Goal: Task Accomplishment & Management: Use online tool/utility

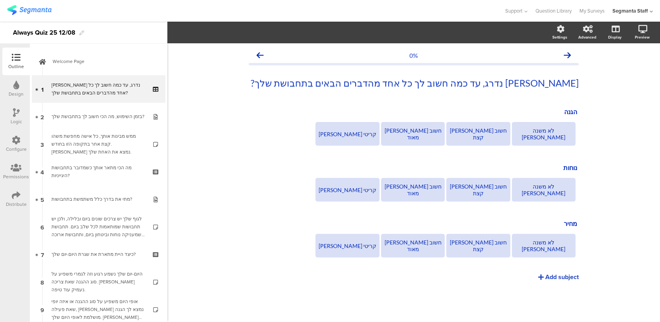
click at [22, 146] on div "Configure" at bounding box center [16, 148] width 21 height 7
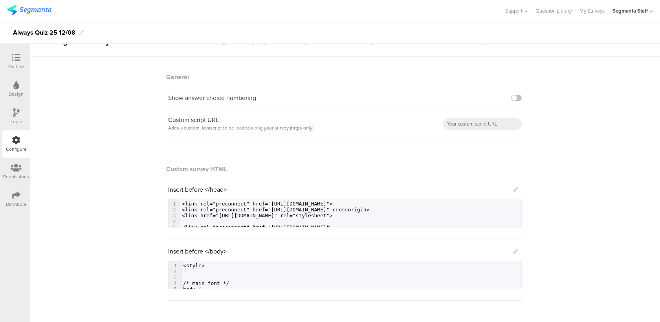
scroll to position [27, 0]
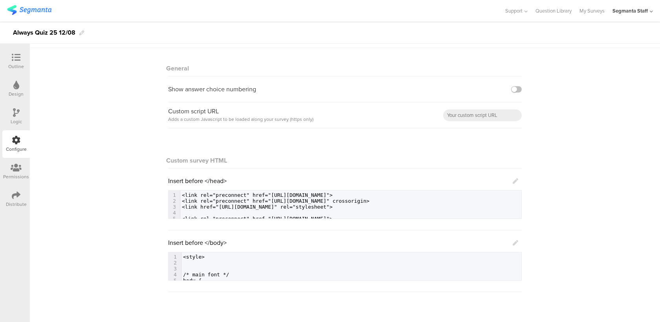
click at [520, 245] on div "Insert before </body> 575 1 <style> 2 ​ 3 ​ 4 /* main font */ 5 body { 6 color:…" at bounding box center [345, 259] width 354 height 42
click at [519, 244] on div "Insert before </body> 575 1 <style> 2 ​ 3 ​ 4 /* main font */ 5 body { 6 color:…" at bounding box center [345, 259] width 354 height 42
click at [517, 243] on icon at bounding box center [516, 243] width 6 height 6
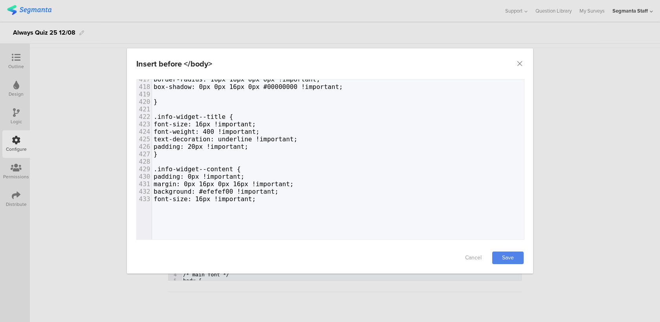
scroll to position [0, 0]
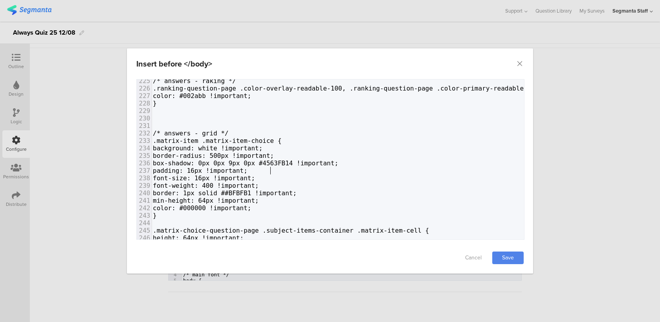
click at [248, 167] on span "padding: 16px !important;" at bounding box center [200, 170] width 95 height 7
type textarea "box-shadow: 0px 0px 9px 0px #4563FB14 !important;"
drag, startPoint x: 373, startPoint y: 162, endPoint x: 183, endPoint y: 160, distance: 190.7
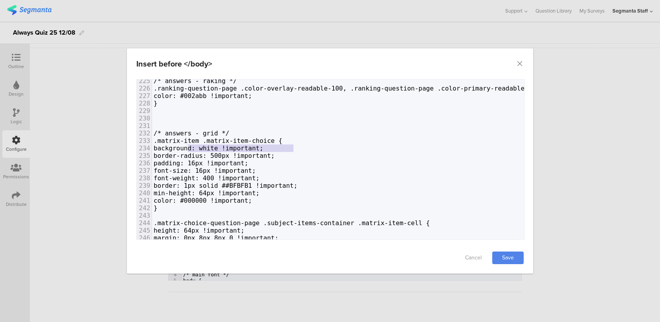
type textarea "background: white !important;"
drag, startPoint x: 302, startPoint y: 148, endPoint x: 185, endPoint y: 147, distance: 116.8
type textarea "r-radius: 500px !important;"
drag, startPoint x: 317, startPoint y: 156, endPoint x: 201, endPoint y: 157, distance: 116.0
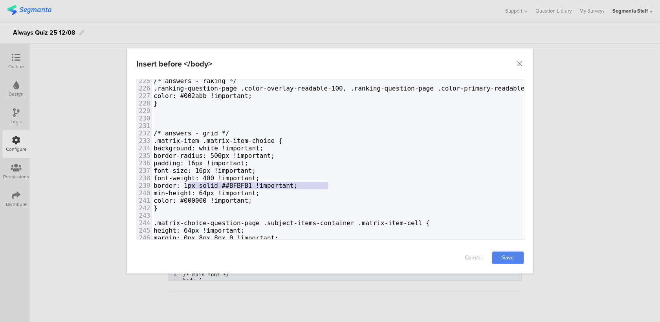
type textarea "border: 1px solid ##BFBFB1 !important;"
drag, startPoint x: 336, startPoint y: 185, endPoint x: 184, endPoint y: 182, distance: 151.4
paste textarea "dialog"
drag, startPoint x: 199, startPoint y: 185, endPoint x: 185, endPoint y: 184, distance: 14.2
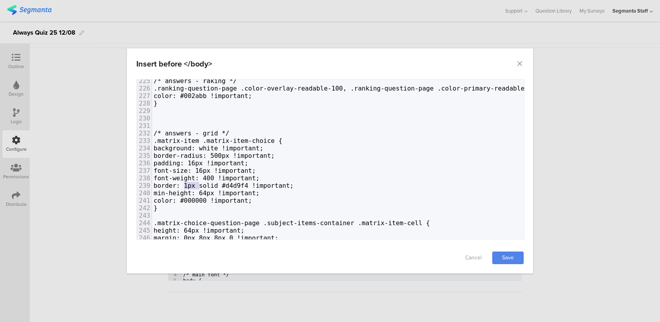
click at [185, 184] on span "border: 1px solid #d4d9f4 !important;" at bounding box center [224, 185] width 140 height 7
type textarea "00"
drag, startPoint x: 245, startPoint y: 155, endPoint x: 253, endPoint y: 155, distance: 7.5
click at [253, 155] on span "border-radius: 500px !important;" at bounding box center [214, 155] width 121 height 7
type textarea "color: #000000 !important;"
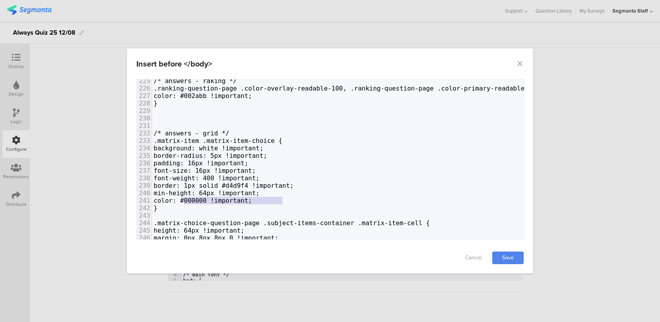
drag, startPoint x: 283, startPoint y: 201, endPoint x: 185, endPoint y: 200, distance: 97.5
click at [501, 259] on link "Save" at bounding box center [508, 257] width 31 height 13
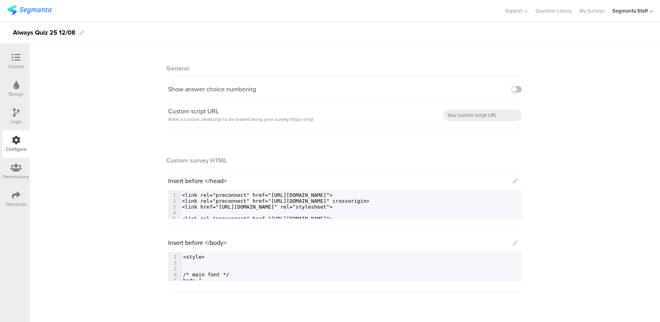
click at [513, 243] on icon at bounding box center [516, 243] width 6 height 6
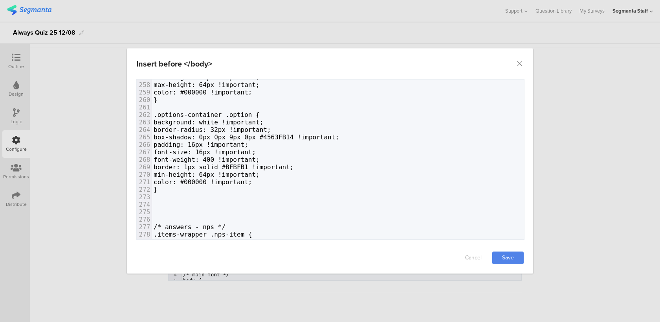
scroll to position [1943, 0]
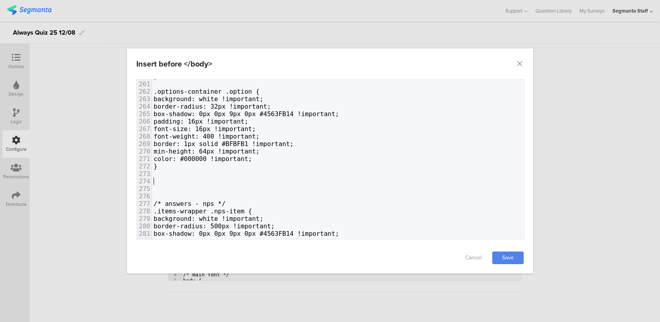
paste textarea "dialog"
type textarea "{"
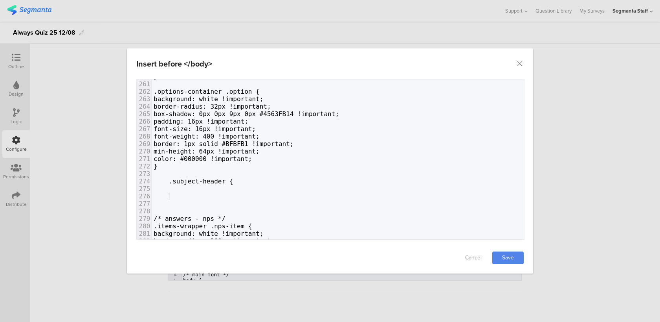
scroll to position [0, 4]
type textarea "}"
click at [509, 254] on link "Save" at bounding box center [508, 257] width 31 height 13
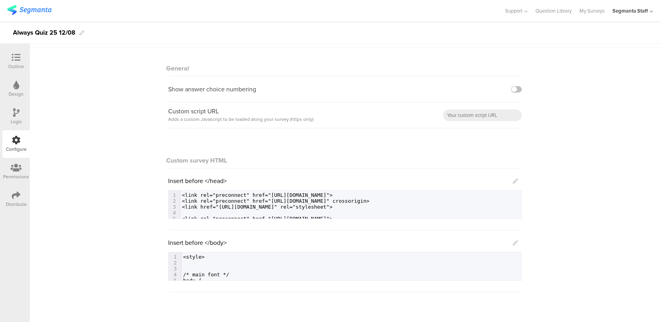
click at [15, 63] on div at bounding box center [16, 58] width 16 height 10
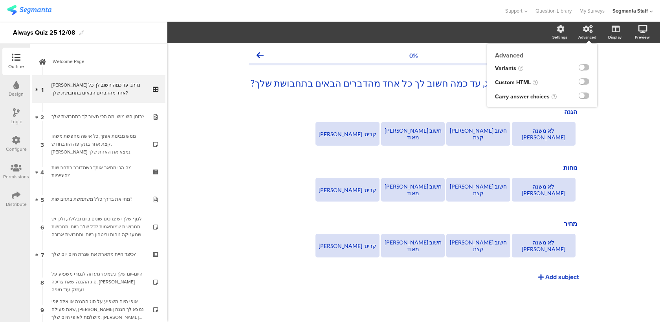
click at [590, 79] on div at bounding box center [581, 82] width 32 height 14
click at [583, 83] on label at bounding box center [584, 81] width 11 height 6
click at [0, 0] on input "checkbox" at bounding box center [0, 0] width 0 height 0
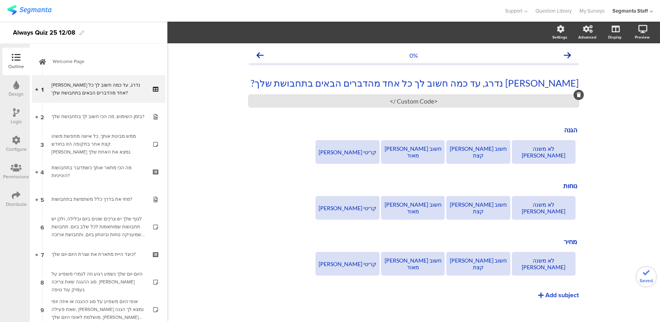
click at [471, 97] on div "<Custom Code />" at bounding box center [414, 101] width 330 height 12
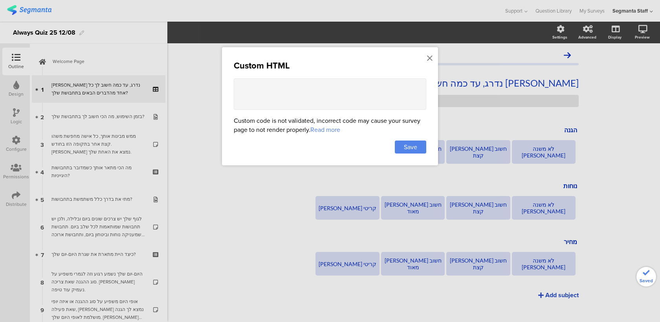
click at [267, 89] on textarea at bounding box center [330, 93] width 193 height 31
click at [245, 92] on textarea "<style> </style>" at bounding box center [330, 93] width 193 height 31
paste textarea ".question-body[data-v-fc82b3e2] { position: relative; width: 100%; margin-top: …"
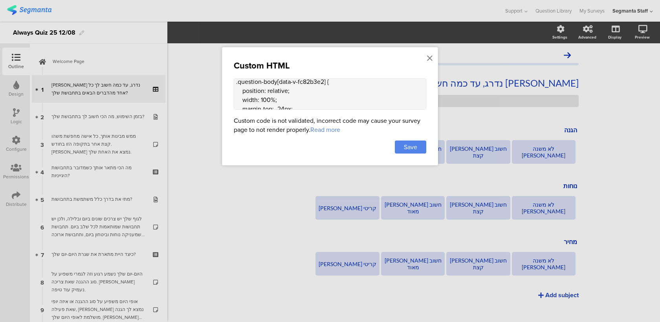
drag, startPoint x: 282, startPoint y: 99, endPoint x: 223, endPoint y: 86, distance: 60.6
click at [223, 86] on div "Custom HTML <style> .question-body[data-v-fc82b3e2] { position: relative; width…" at bounding box center [330, 106] width 216 height 118
drag, startPoint x: 326, startPoint y: 87, endPoint x: 277, endPoint y: 89, distance: 49.2
click at [277, 89] on textarea "<style> .question-body[data-v-fc82b3e2] { margin-top: -24px; } </style>" at bounding box center [330, 93] width 193 height 31
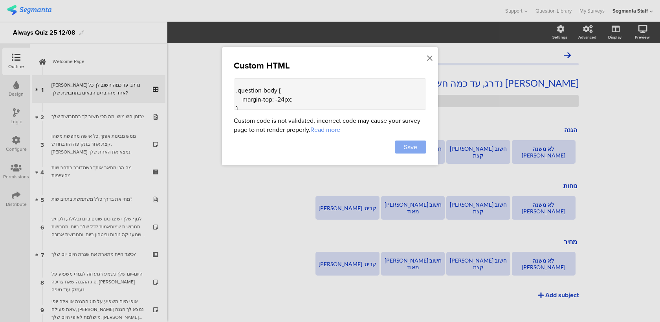
type textarea "<style> .question-body { margin-top: -24px; } </style>"
click at [416, 148] on span "Save" at bounding box center [410, 146] width 13 height 9
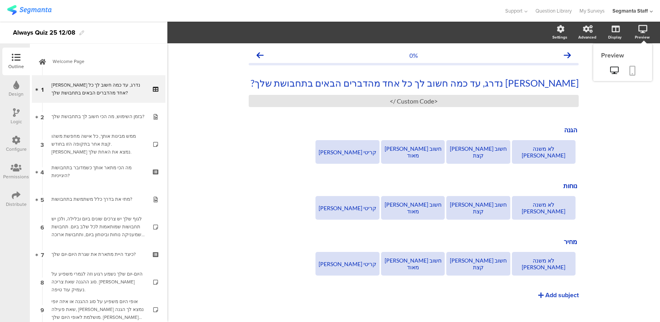
click at [631, 76] on link at bounding box center [632, 71] width 17 height 15
click at [265, 100] on div "<Custom Code />" at bounding box center [414, 101] width 330 height 12
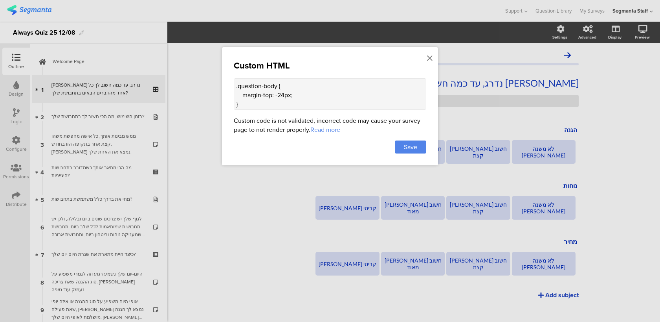
scroll to position [21, 0]
drag, startPoint x: 283, startPoint y: 89, endPoint x: 279, endPoint y: 88, distance: 4.5
click at [279, 88] on textarea "<style> .question-body { margin-top: -24px; } </style>" at bounding box center [330, 93] width 193 height 31
type textarea "<style> .question-body { margin-top: -30px; } </style>"
click at [418, 145] on div "Save" at bounding box center [410, 146] width 31 height 13
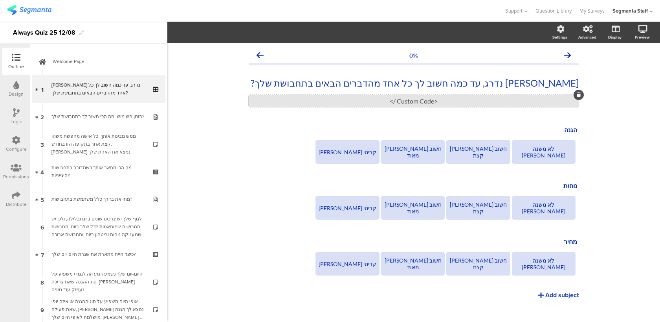
click at [356, 106] on div "<Custom Code />" at bounding box center [414, 101] width 330 height 12
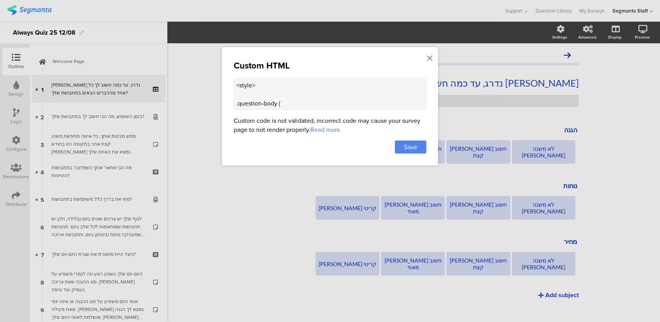
click at [429, 78] on div "Custom HTML <style> .question-body { margin-top: -30px; } </style> Custom code …" at bounding box center [330, 106] width 216 height 118
click at [416, 82] on textarea "<style> .question-body { margin-top: -30px; } </style>" at bounding box center [330, 93] width 193 height 31
click at [421, 146] on div "Save" at bounding box center [410, 146] width 31 height 13
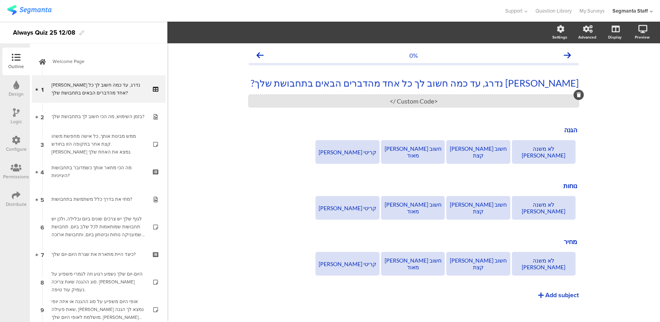
click at [444, 104] on div "<Custom Code />" at bounding box center [414, 101] width 330 height 12
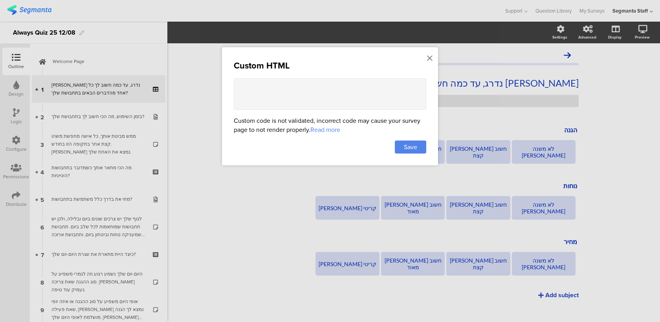
click at [392, 94] on textarea at bounding box center [330, 93] width 193 height 31
paste textarea "<style> .question-body { margin-top: -30px; } </style>"
drag, startPoint x: 283, startPoint y: 87, endPoint x: 278, endPoint y: 87, distance: 5.1
click at [278, 87] on textarea "<style> .question-body { margin-top: -30px; } </style>" at bounding box center [330, 93] width 193 height 31
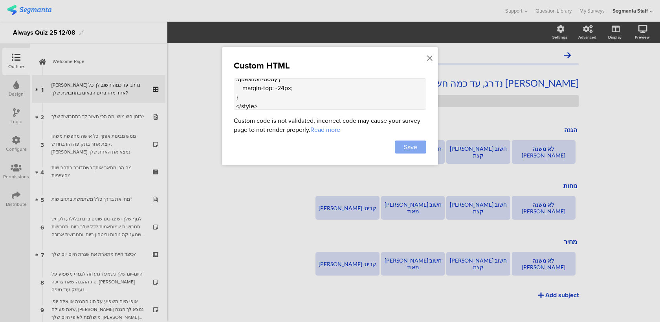
type textarea "<style> .question-body { margin-top: -24px; } </style>"
click at [408, 147] on span "Save" at bounding box center [410, 146] width 13 height 9
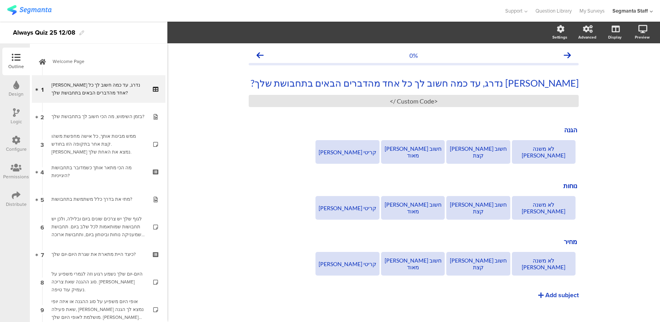
click at [16, 204] on div "Distribute" at bounding box center [16, 203] width 21 height 7
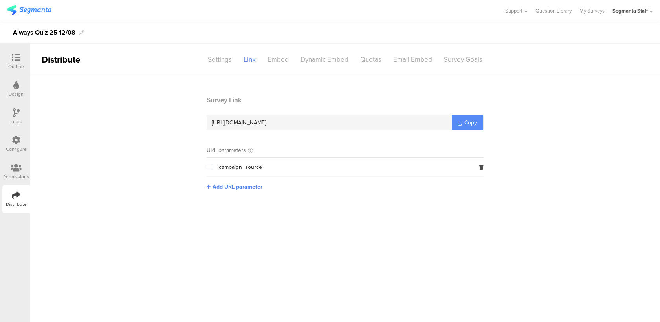
click at [466, 122] on span "Copy" at bounding box center [471, 122] width 13 height 8
click at [220, 66] on sg-section-page-header "Distribute Settings Link Embed Dynamic Embed Quotas Email Embed Survey Goals" at bounding box center [345, 59] width 631 height 31
click at [219, 60] on div "Settings" at bounding box center [220, 60] width 36 height 14
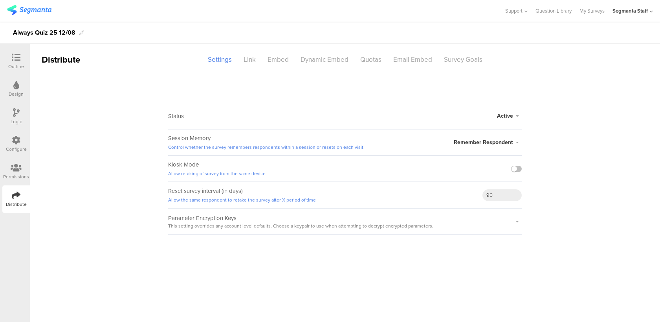
click at [10, 148] on div "Configure" at bounding box center [16, 148] width 21 height 7
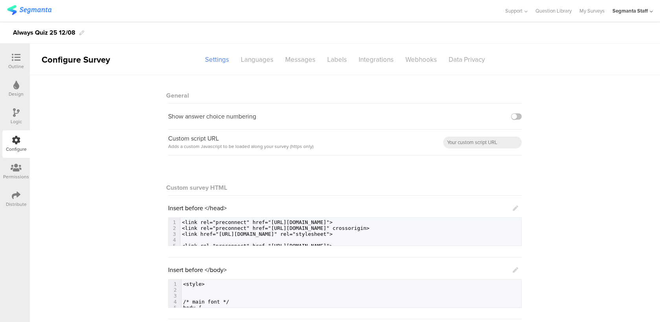
click at [516, 269] on icon at bounding box center [516, 270] width 6 height 6
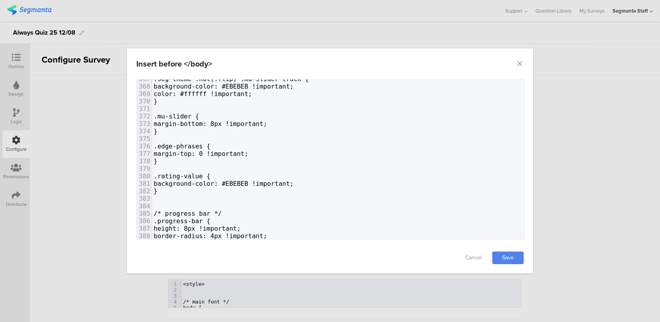
scroll to position [2785, 0]
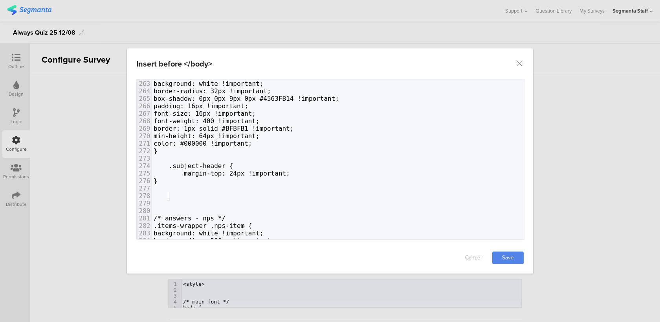
paste textarea "}"
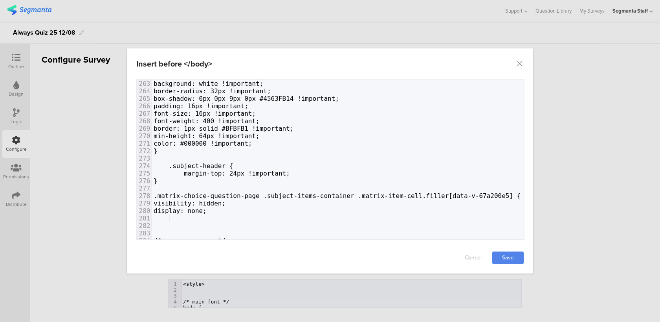
type textarea "}"
type textarea "visibility: hidden;"
drag, startPoint x: 246, startPoint y: 203, endPoint x: 134, endPoint y: 203, distance: 111.3
click at [134, 203] on div "Failed saving changes. If the problem persists please contact us at team@segman…" at bounding box center [330, 160] width 406 height 163
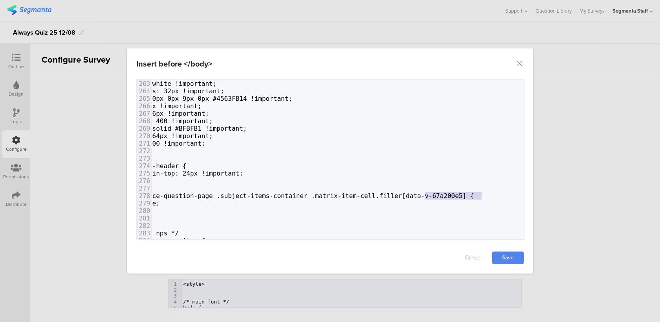
type textarea "[data-v-67a200e5]"
drag, startPoint x: 481, startPoint y: 192, endPoint x: 418, endPoint y: 192, distance: 62.5
click at [418, 192] on span ".matrix-choice-question-page .subject-items-container .matrix-item-cell.filler[…" at bounding box center [290, 195] width 367 height 7
click at [506, 258] on link "Save" at bounding box center [508, 257] width 31 height 13
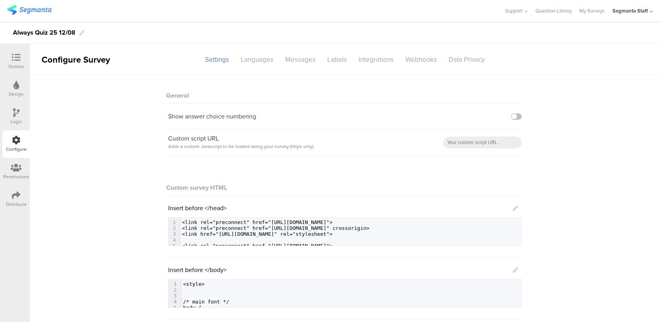
click at [11, 64] on div "Outline" at bounding box center [16, 66] width 16 height 7
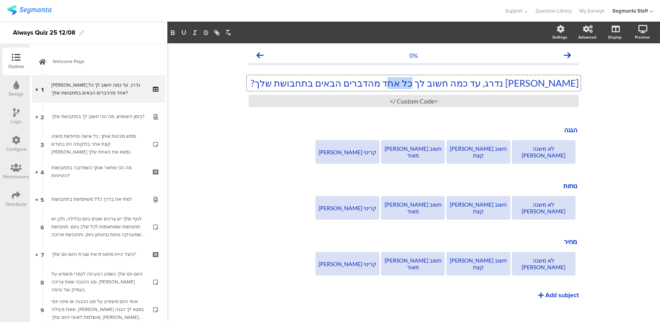
drag, startPoint x: 426, startPoint y: 82, endPoint x: 403, endPoint y: 82, distance: 22.4
click at [403, 82] on div "בואי נדרג, עד כמה חשוב לך כל אחד מהדברים הבאים בתחבושת שלך? בואי נדרג, עד כמה ח…" at bounding box center [414, 83] width 334 height 16
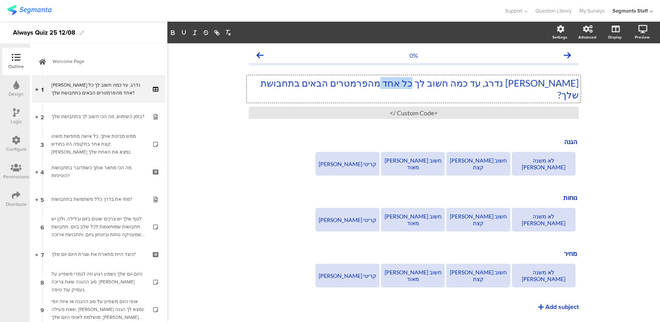
drag, startPoint x: 424, startPoint y: 81, endPoint x: 388, endPoint y: 81, distance: 36.2
click at [388, 81] on p "בואי נדרג, עד כמה חשוב לך כל אחד מהפרמטרים הבאים בתחבושת שלך?" at bounding box center [414, 89] width 330 height 24
click at [24, 131] on div "Configure" at bounding box center [16, 144] width 28 height 28
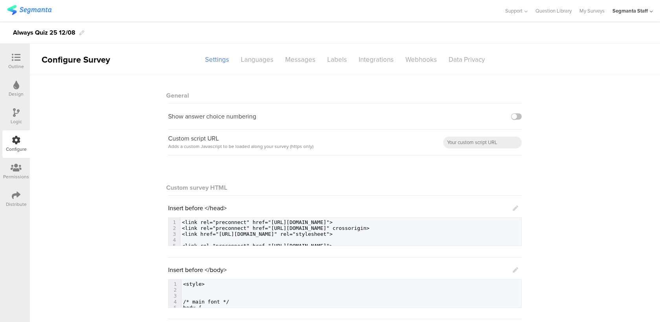
click at [515, 269] on icon at bounding box center [516, 270] width 6 height 6
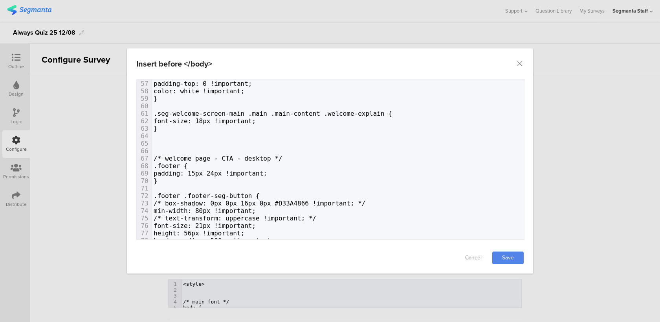
scroll to position [456, 0]
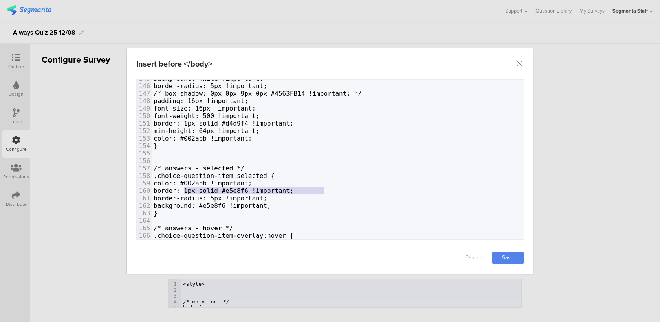
type textarea "order: 1px solid #e5e8f6 !important;"
drag, startPoint x: 331, startPoint y: 189, endPoint x: 186, endPoint y: 187, distance: 144.7
type textarea "border: 1px solid #e5e8f6 !important;"
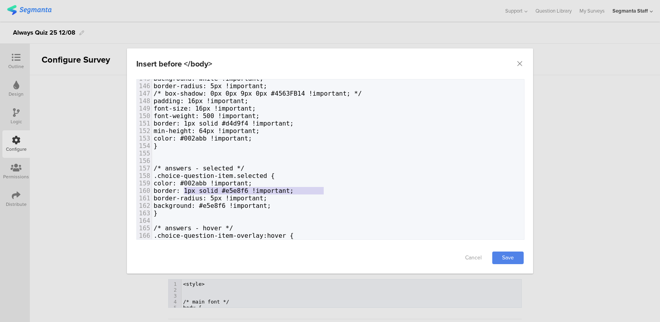
drag, startPoint x: 326, startPoint y: 191, endPoint x: 185, endPoint y: 189, distance: 140.7
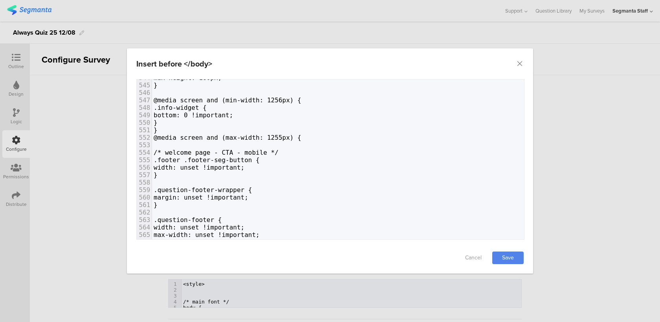
scroll to position [4046, 0]
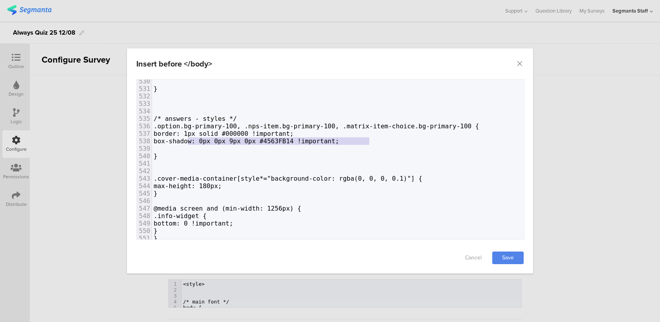
type textarea "box-shadow: 0px 0px 9px 0px #4563FB14 !important;"
drag, startPoint x: 383, startPoint y: 141, endPoint x: 183, endPoint y: 141, distance: 200.5
drag, startPoint x: 173, startPoint y: 145, endPoint x: 144, endPoint y: 139, distance: 29.3
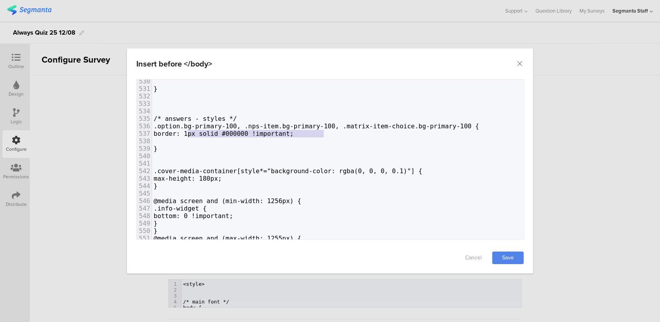
type textarea "border: 1px solid #000000 !important;"
drag, startPoint x: 328, startPoint y: 135, endPoint x: 186, endPoint y: 132, distance: 142.3
click at [500, 254] on link "Save" at bounding box center [508, 257] width 31 height 13
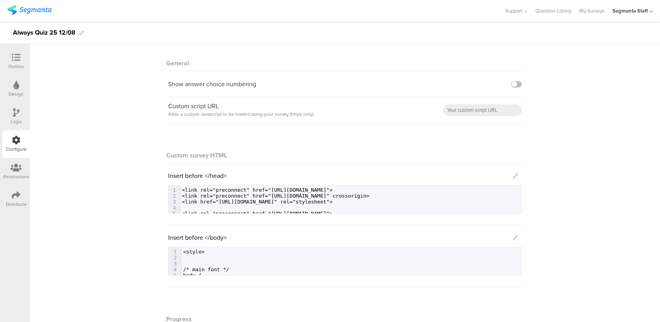
click at [516, 239] on icon at bounding box center [516, 238] width 6 height 6
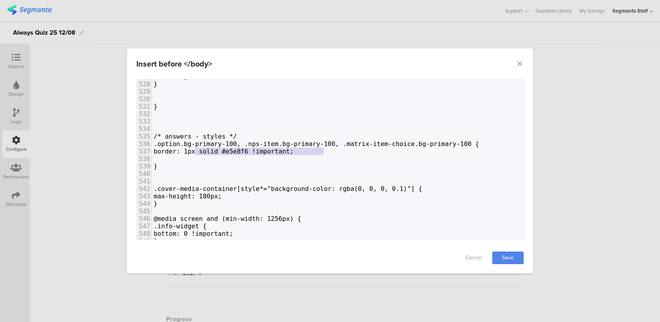
type textarea "border: 1px solid #e5e8f6 !important;"
drag, startPoint x: 329, startPoint y: 153, endPoint x: 186, endPoint y: 151, distance: 143.5
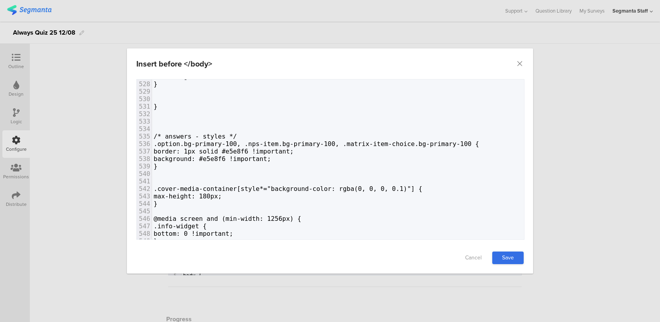
click at [513, 260] on link "Save" at bounding box center [508, 257] width 31 height 13
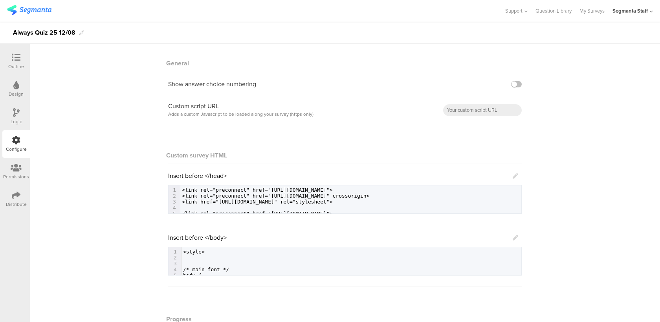
click at [12, 60] on icon at bounding box center [16, 57] width 9 height 9
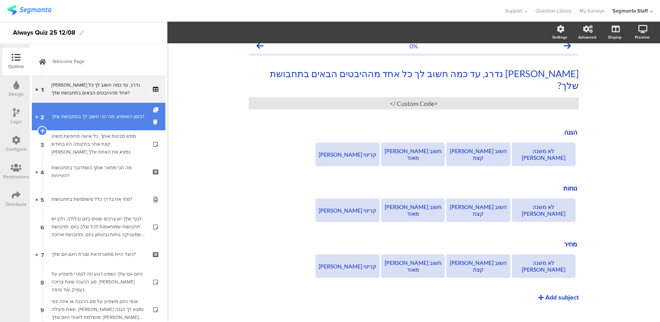
click at [124, 112] on div "בזמן השימוש, מה הכי חשוב לך בתחבושת שלך?" at bounding box center [98, 116] width 94 height 8
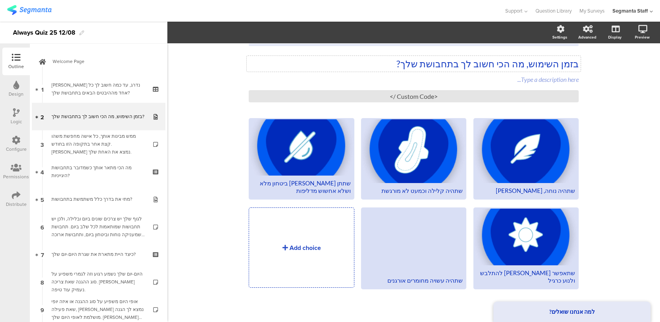
click at [441, 66] on div "בזמן השימוש, מה הכי חשוב לך בתחבושת שלך? בזמן השימוש, מה הכי חשוב לך בתחבושת של…" at bounding box center [414, 80] width 330 height 60
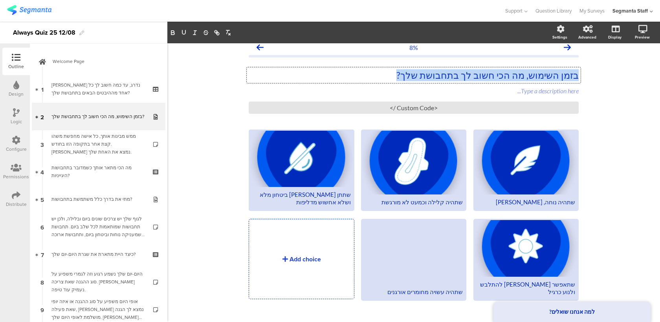
copy p "בזמן השימוש, מה הכי חשוב לך בתחבושת שלך?"
click at [516, 203] on div "שתהיה נוחה, עדינה ורכה" at bounding box center [526, 201] width 98 height 7
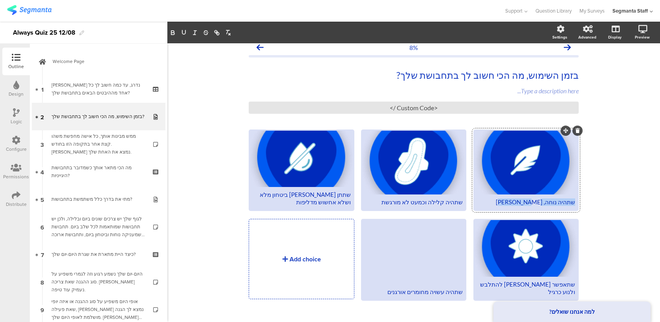
copy div "שתהיה נוחה, עדינה ורכה"
click at [412, 204] on div "שתהיה קלילה וכמעט לא מורגשת" at bounding box center [414, 201] width 98 height 7
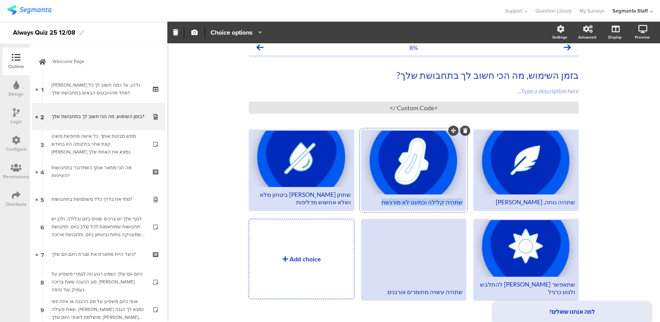
copy div "שתהיה קלילה וכמעט לא מורגשת"
click at [340, 201] on div "שתתן לי ביטחון מלא ושלא אחשוש מדליפות" at bounding box center [301, 198] width 98 height 15
copy div "שתתן לי ביטחון מלא ושלא אחשוש מדליפות"
click at [520, 291] on div "שתאפשר לי להתלבש ולנוע כרגיל" at bounding box center [526, 287] width 98 height 15
copy div "שתאפשר לי להתלבש ולנוע כרגיל"
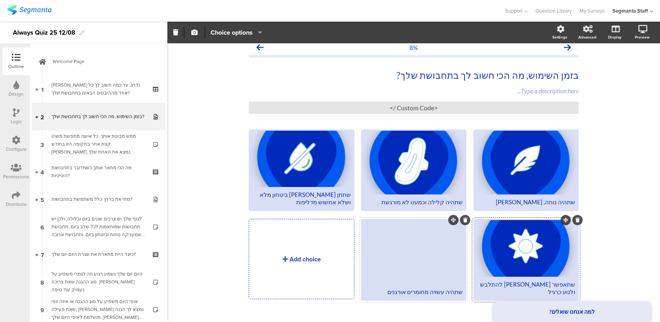
click at [450, 291] on div "שתהיה עשויה מחומרים אורגנים" at bounding box center [414, 291] width 98 height 7
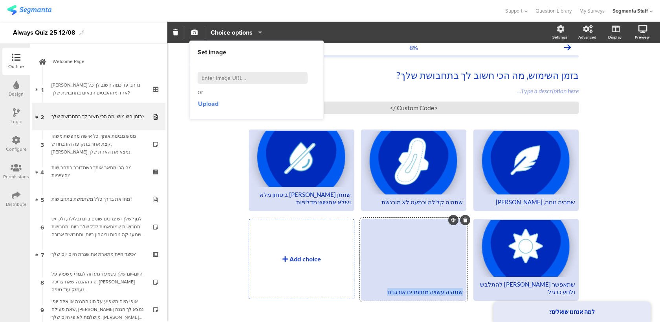
copy div "שתהיה עשויה מחומרים אורגנים"
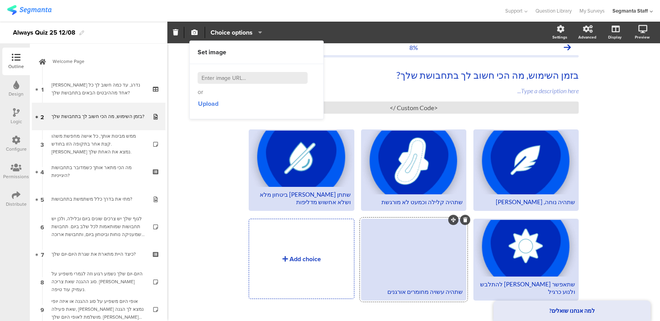
click at [375, 267] on div at bounding box center [413, 252] width 103 height 64
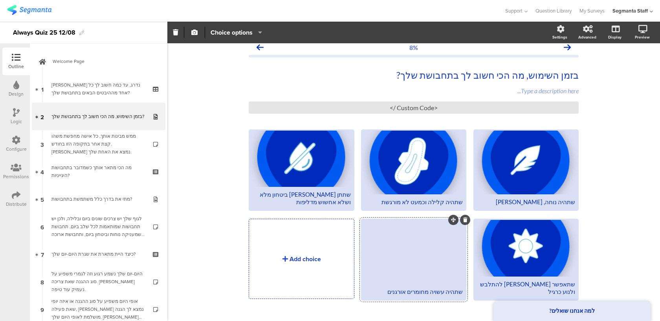
click at [394, 253] on div at bounding box center [413, 252] width 103 height 64
click at [193, 30] on icon "button" at bounding box center [194, 32] width 6 height 6
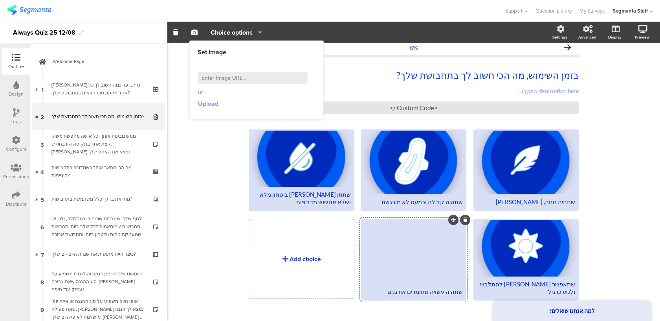
click at [199, 101] on span "Upload" at bounding box center [208, 103] width 20 height 9
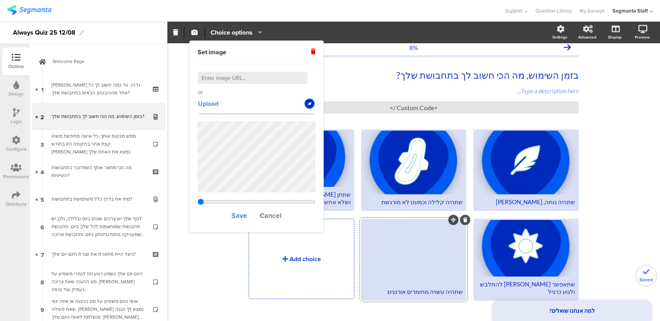
type input "1.92353846153846"
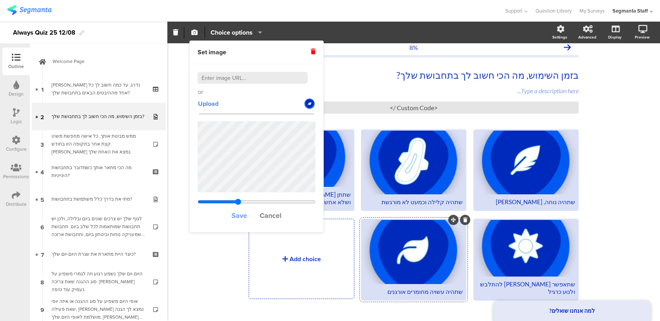
click at [241, 215] on span "Save" at bounding box center [240, 215] width 16 height 10
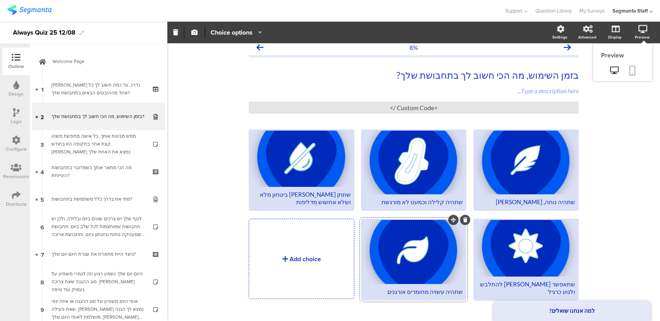
click at [634, 68] on icon at bounding box center [633, 71] width 6 height 10
click at [410, 240] on div at bounding box center [413, 252] width 103 height 64
click at [195, 31] on icon "button" at bounding box center [194, 32] width 6 height 6
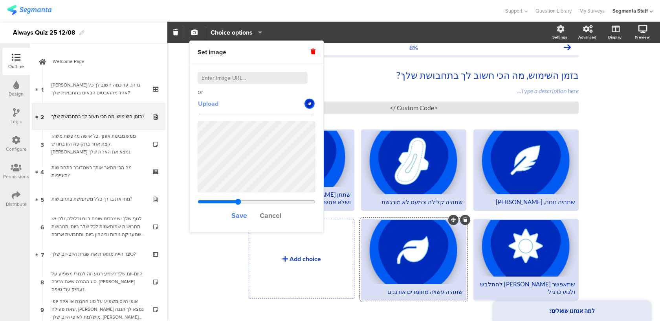
click at [210, 105] on span "Upload" at bounding box center [208, 103] width 20 height 9
type input "1.92353846153846"
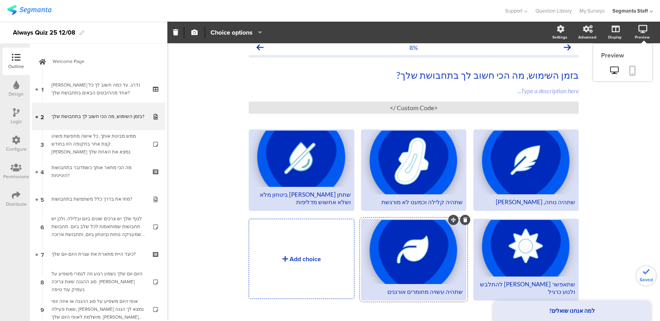
click at [627, 71] on link at bounding box center [632, 71] width 17 height 15
click at [528, 248] on div at bounding box center [526, 248] width 103 height 56
click at [529, 276] on div at bounding box center [526, 248] width 103 height 56
click at [194, 30] on icon "button" at bounding box center [194, 32] width 6 height 6
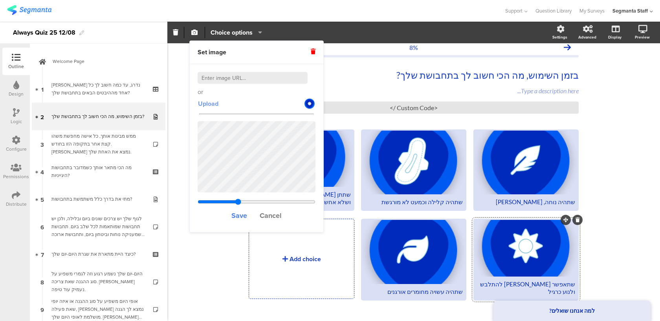
click at [212, 103] on span "Upload" at bounding box center [208, 103] width 20 height 9
type input "1.92353846153846"
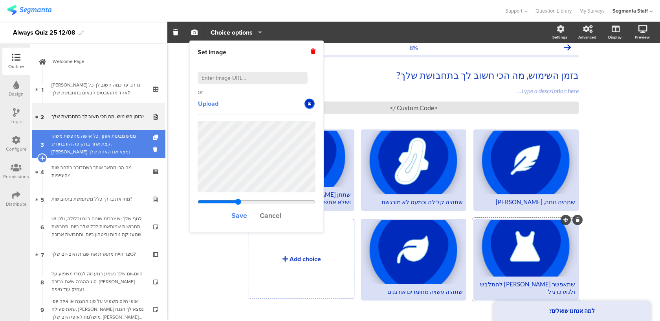
click at [86, 144] on div "ממש מבינות אותך, כל אישה מחפשת משהו קצת אחר בתקופה הזו בחודש. בואי נמצא את האחת…" at bounding box center [98, 144] width 94 height 24
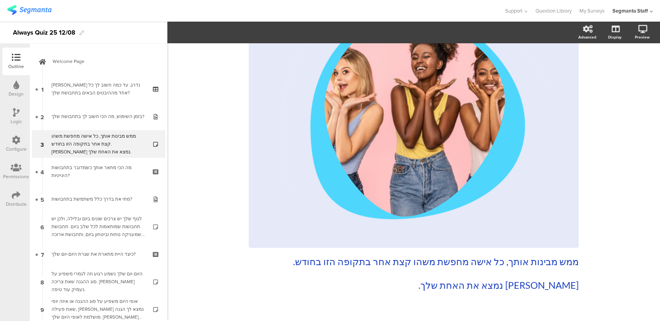
scroll to position [136, 0]
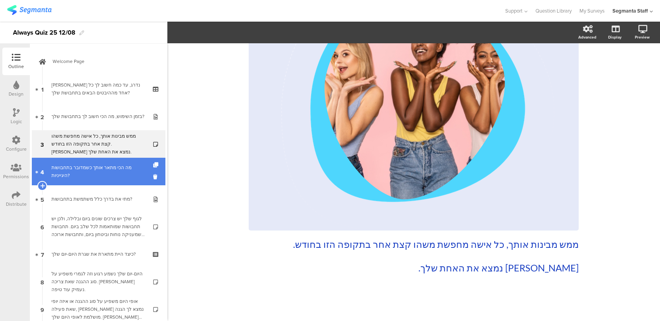
click at [111, 172] on div "מה הכי מתאר אותך כשמדובר בתחבושות היגייניות?" at bounding box center [98, 172] width 94 height 16
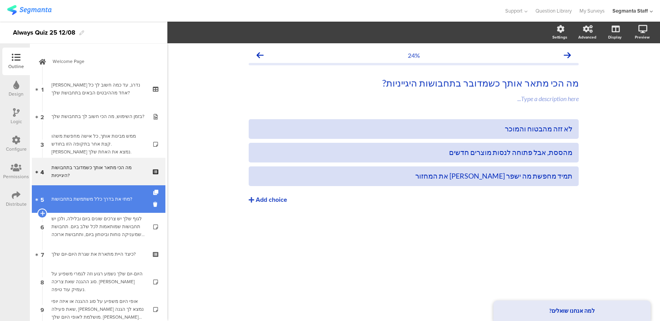
click at [108, 212] on link "5 מתי את בדרך כלל משתמשת בתחבושות?" at bounding box center [99, 199] width 134 height 28
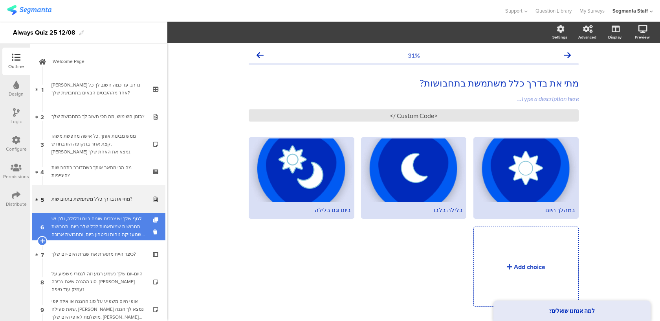
click at [104, 232] on div "לגוף שלך יש צרכים שונים ביום ובלילה, ולכן יש תחבושות שמותאמות לכל שלב ביום. תחב…" at bounding box center [98, 227] width 94 height 24
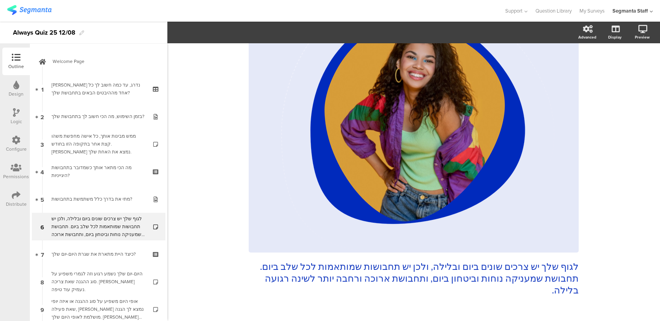
scroll to position [136, 0]
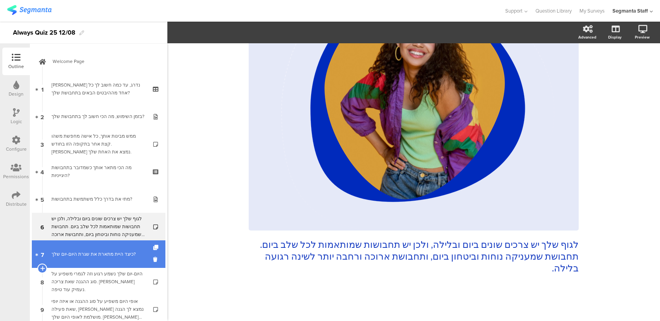
click at [118, 254] on div "כיצד היית מתארת את שגרת היום-יום שלך?" at bounding box center [98, 254] width 94 height 8
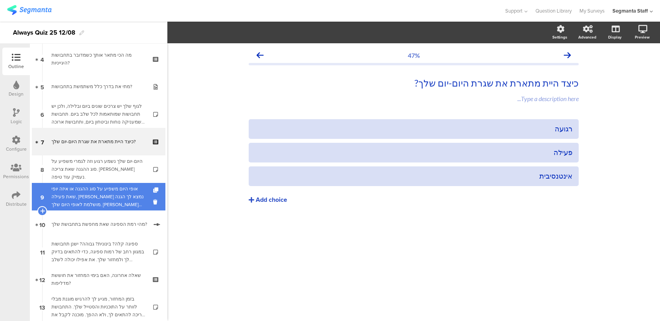
scroll to position [121, 0]
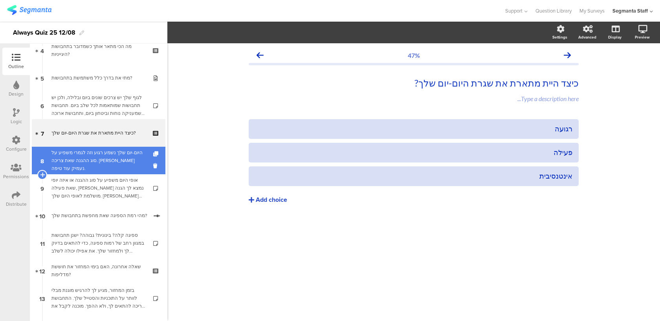
click at [129, 153] on div "היום-יום שלך נשמע רגוע וזה לגמרי משפיע על סוג ההגנה שאת צריכה. בואי נעמיק עוד ט…" at bounding box center [98, 161] width 94 height 24
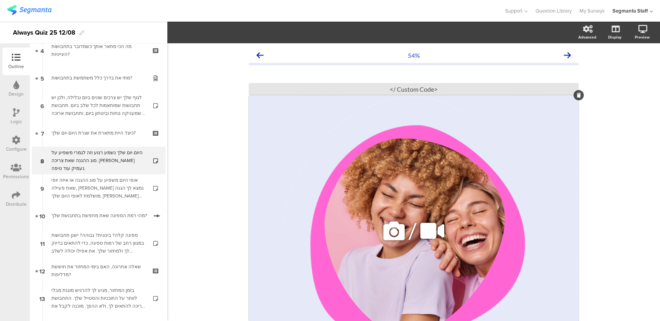
scroll to position [136, 0]
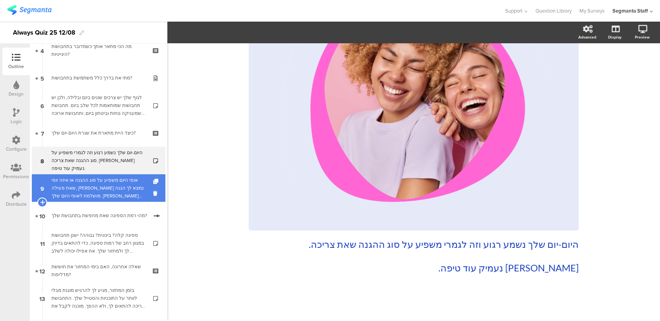
click at [122, 180] on div "אופי היום משפיע על סוג ההגנה או איזה יופי שאת פעילה, בואי נמצא לך הגנה מושלמת ל…" at bounding box center [98, 188] width 94 height 24
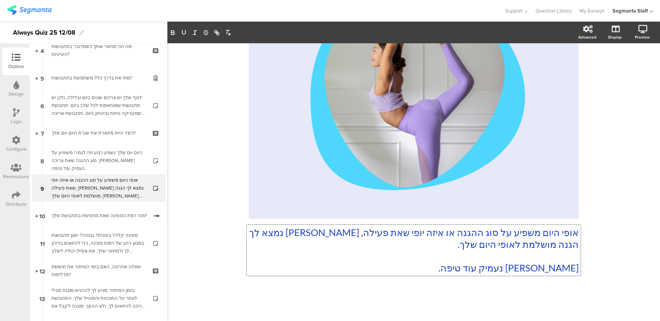
scroll to position [100, 0]
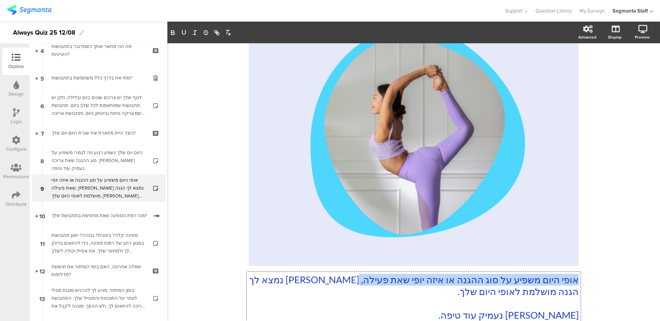
drag, startPoint x: 454, startPoint y: 232, endPoint x: 353, endPoint y: 282, distance: 112.0
click at [353, 282] on div "אופי היום משפיע על סוג ההגנה או איזה יופי שאת פעילה, בואי נמצא לך הגנה מושלמת ל…" at bounding box center [414, 297] width 334 height 51
click at [353, 282] on p "אופי היום משפיע על סוג ההגנה או איזה יופי שאת פעילה, בואי נמצא לך הגנה מושלמת ל…" at bounding box center [414, 286] width 330 height 24
drag, startPoint x: 454, startPoint y: 281, endPoint x: 356, endPoint y: 279, distance: 98.3
click at [356, 279] on p "אופי היום משפיע על סוג ההגנה או איזה יופי שאת פעילה, בואי נמצא לך הגנה מושלמת ל…" at bounding box center [414, 286] width 330 height 24
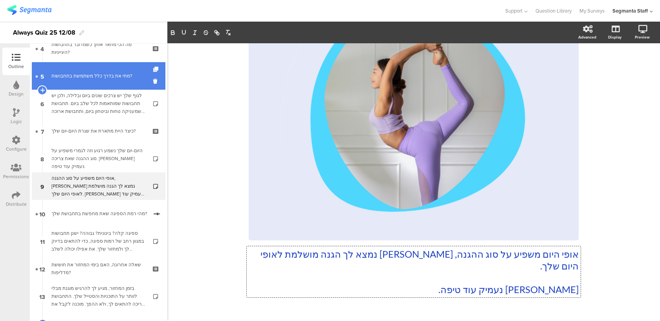
scroll to position [134, 0]
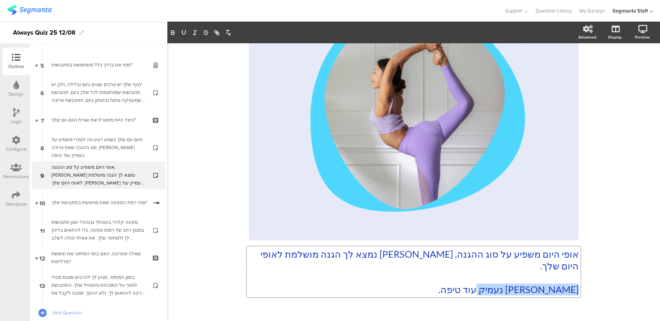
drag, startPoint x: 473, startPoint y: 277, endPoint x: 600, endPoint y: 277, distance: 127.0
click at [600, 277] on div "62% אופי היום משפיע על סוג ההגנה, בואי נמצא לך הגנה מושלמת לאופי היום שלך. בואי…" at bounding box center [413, 129] width 493 height 425
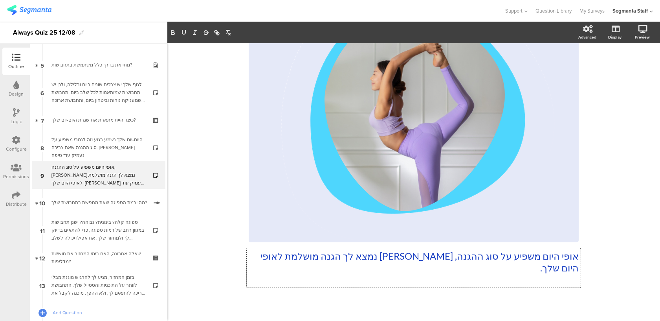
scroll to position [112, 0]
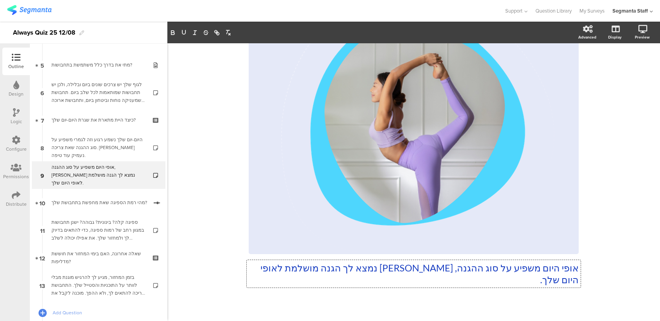
click at [425, 269] on p "אופי היום משפיע על סוג ההגנה, בואי נמצא לך הגנה מושלמת לאופי היום שלך." at bounding box center [414, 274] width 330 height 24
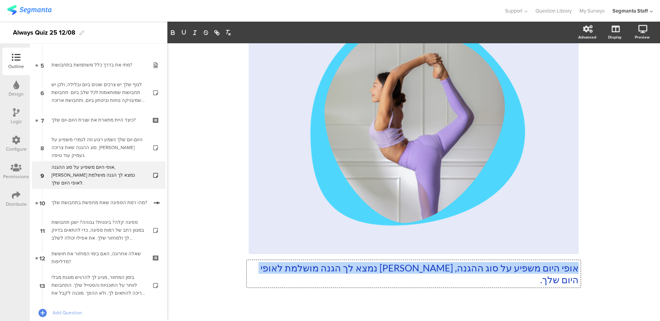
copy p "אופי היום משפיע על סוג ההגנה, בואי נמצא לך הגנה מושלמת לאופי היום שלך."
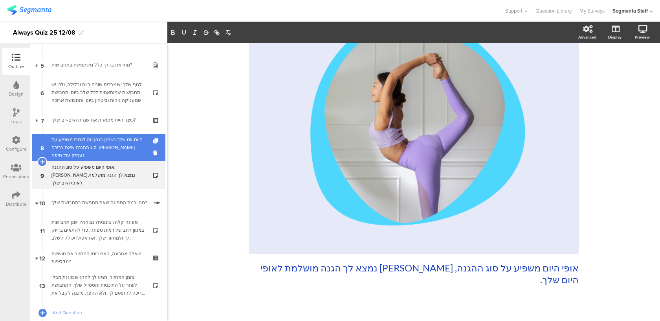
click at [103, 147] on div "היום-יום שלך נשמע רגוע וזה לגמרי משפיע על סוג ההגנה שאת צריכה. בואי נעמיק עוד ט…" at bounding box center [98, 148] width 94 height 24
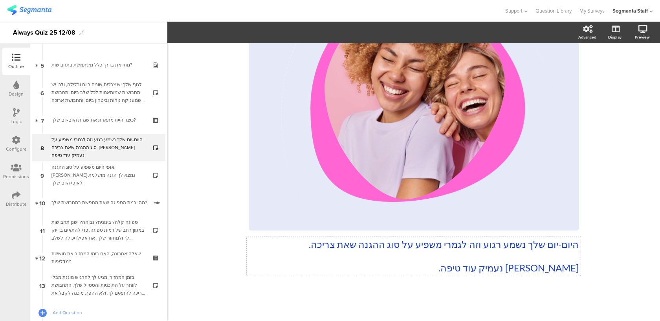
click at [339, 244] on div "היום-יום שלך נשמע רגוע וזה לגמרי משפיע על סוג ההגנה שאת צריכה. בואי נעמיק עוד ט…" at bounding box center [414, 108] width 330 height 348
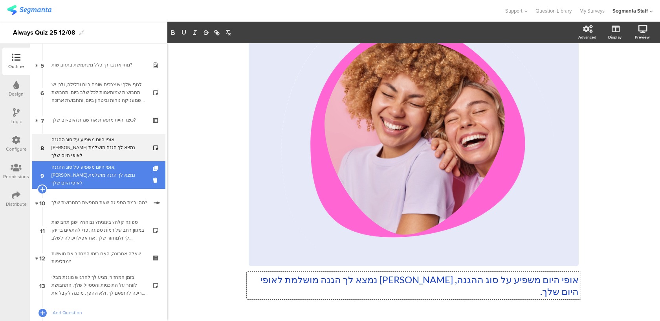
click at [107, 177] on div "אופי היום משפיע על סוג ההגנה, בואי נמצא לך הגנה מושלמת לאופי היום שלך." at bounding box center [98, 175] width 94 height 24
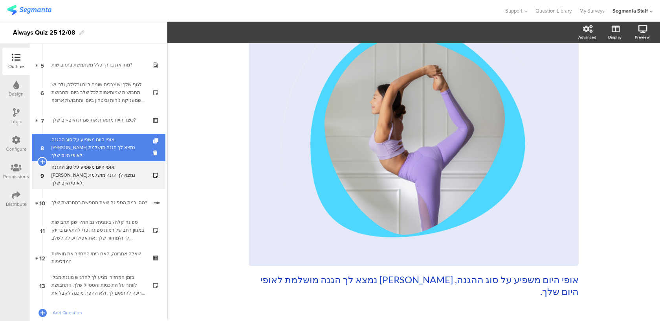
click at [117, 149] on div "אופי היום משפיע על סוג ההגנה, בואי נמצא לך הגנה מושלמת לאופי היום שלך." at bounding box center [98, 148] width 94 height 24
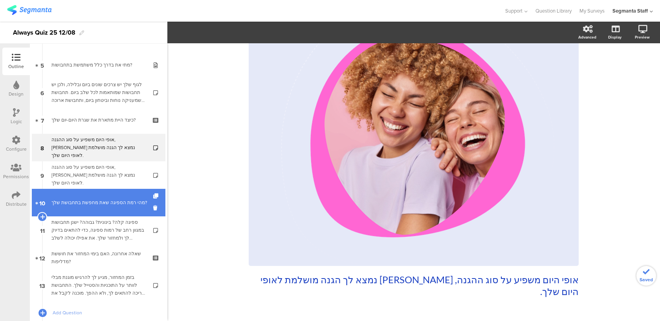
click at [112, 199] on div "מהי רמת הספיגה שאת מחפשת בתחבושת שלך?" at bounding box center [99, 203] width 96 height 8
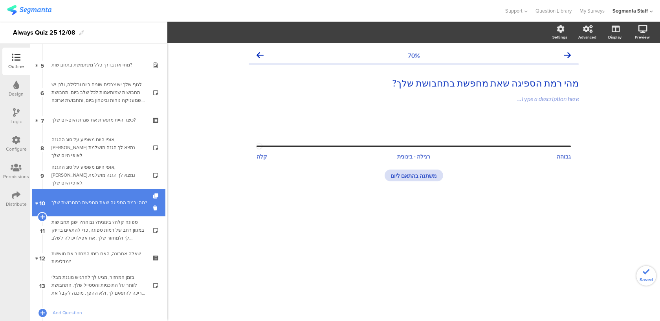
scroll to position [176, 0]
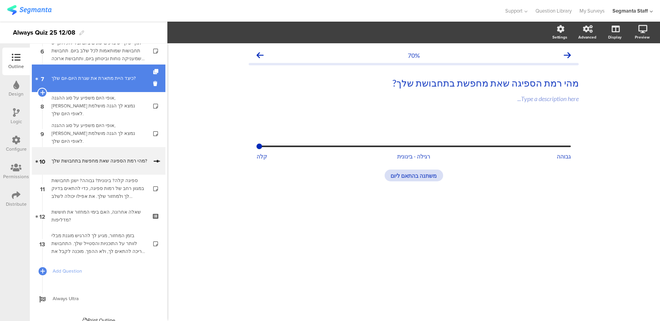
click at [131, 84] on link "7 כיצד היית מתארת את שגרת היום-יום שלך?" at bounding box center [99, 78] width 134 height 28
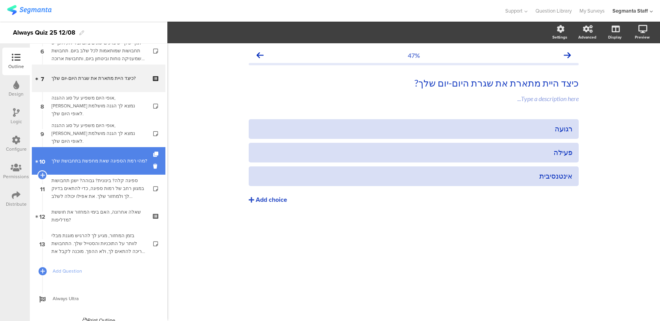
click at [130, 159] on div "מהי רמת הספיגה שאת מחפשת בתחבושת שלך?" at bounding box center [99, 161] width 96 height 8
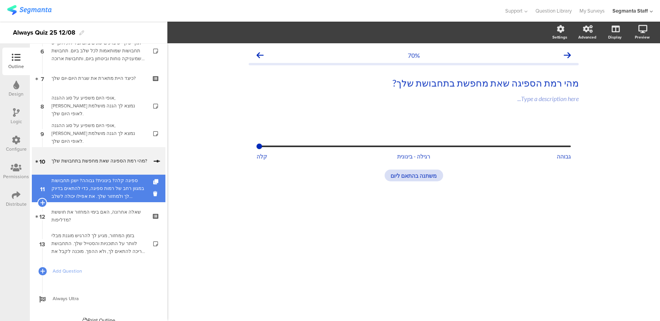
click at [129, 186] on div "ספיגה קלה? בינונית? גבוהה? ישנן תחבושות במגוון רחב של רמות ספיגה, כדי להתאים בד…" at bounding box center [98, 189] width 94 height 24
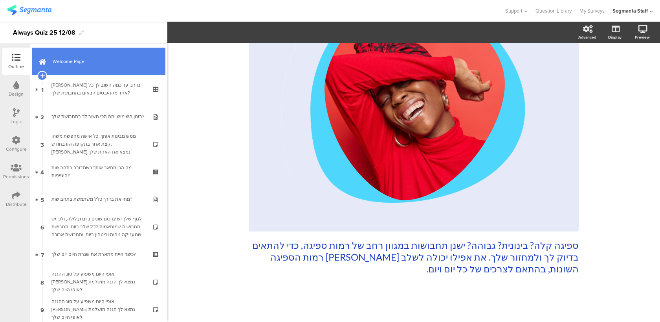
click at [109, 63] on span "Welcome Page" at bounding box center [103, 61] width 101 height 8
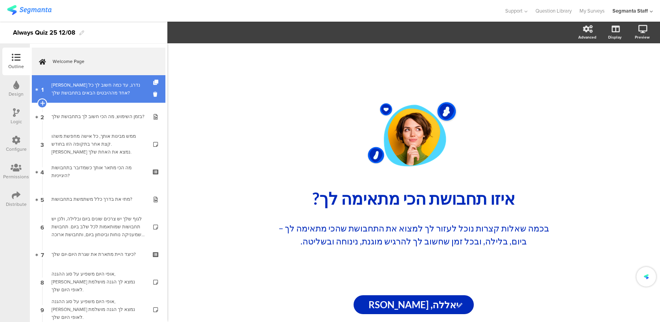
click at [103, 92] on div "בואי נדרג, עד כמה חשוב לך כל אחד מההיבטים הבאים בתחבושת שלך?" at bounding box center [98, 89] width 94 height 16
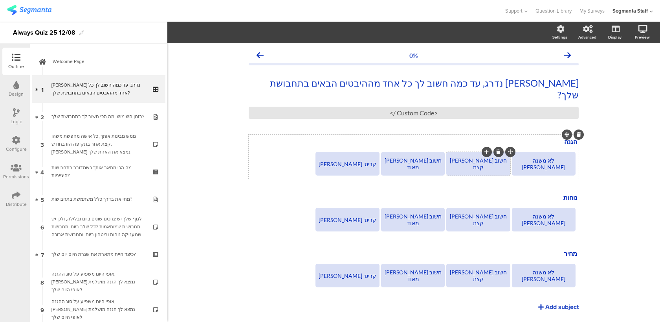
click at [470, 157] on div "חשוב לי קצת" at bounding box center [478, 163] width 61 height 13
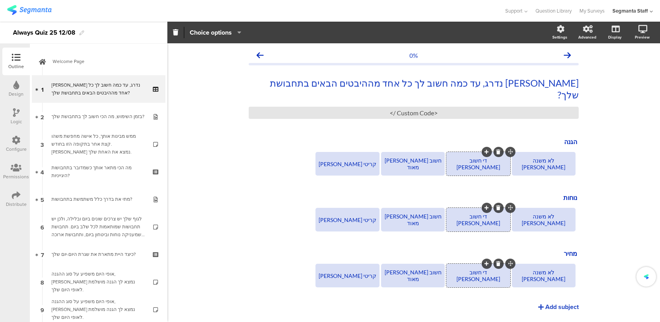
click at [255, 229] on div "הגנה הגנה לא משנה לי די חשוב לי חשוב לי מאוד קריטי לי נוחות נוחות לא משנה לי די…" at bounding box center [414, 212] width 330 height 156
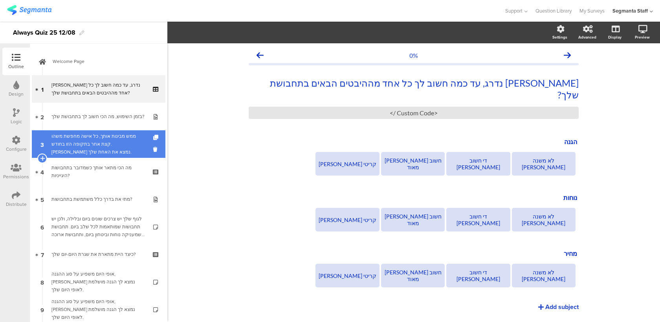
click at [96, 156] on link "3 ממש מבינות אותך, כל אישה מחפשת משהו קצת אחר בתקופה הזו בחודש. בואי נמצא את הא…" at bounding box center [99, 144] width 134 height 28
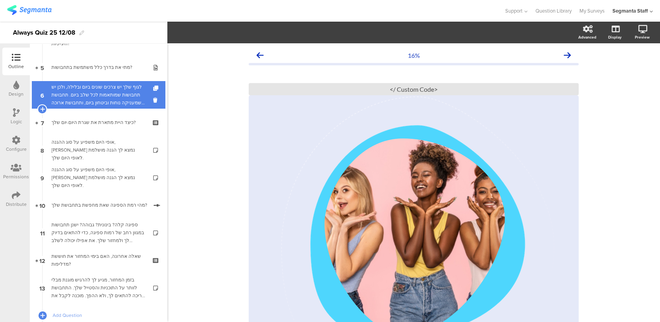
scroll to position [136, 0]
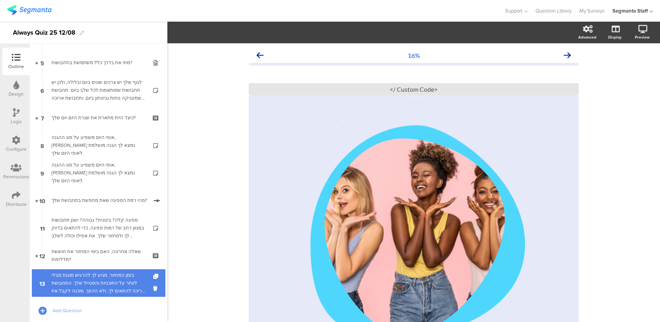
click at [90, 285] on div "בזמן המחזור, מגיע לך להרגיש מוגנת מבלי לוותר על התוכניות והסטייל שלך. התחבושת צ…" at bounding box center [98, 283] width 94 height 24
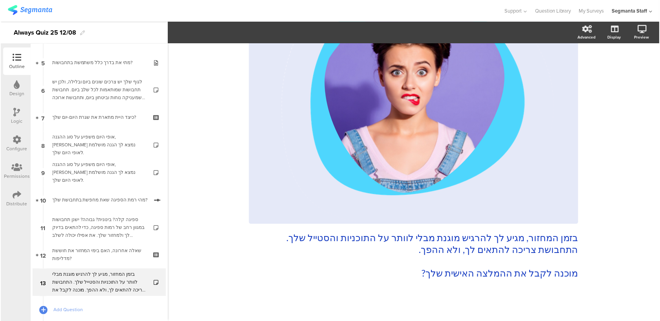
scroll to position [147, 0]
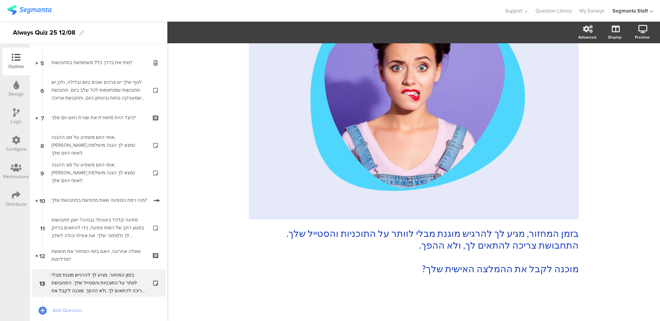
click at [15, 143] on icon at bounding box center [16, 140] width 9 height 9
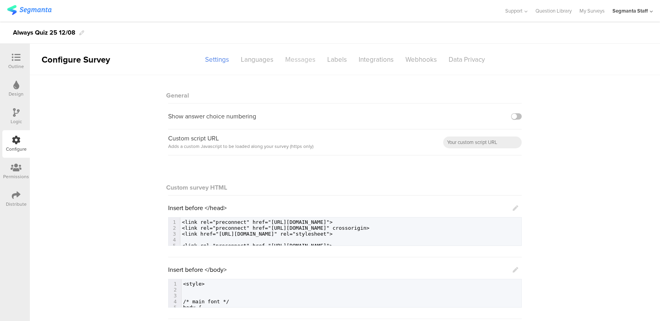
click at [311, 60] on div "Messages" at bounding box center [301, 60] width 42 height 14
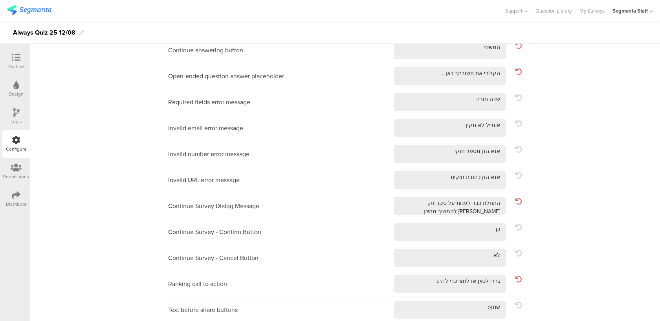
scroll to position [78, 0]
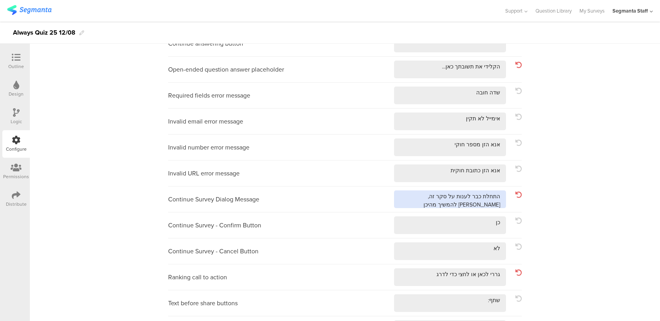
drag, startPoint x: 445, startPoint y: 195, endPoint x: 438, endPoint y: 194, distance: 7.1
click at [438, 194] on textarea at bounding box center [450, 199] width 112 height 18
type textarea "התחלת כבר לענות על שאלון זה, תרצי להמשיך מהיכן שהפסקת?"
click at [23, 59] on div at bounding box center [16, 58] width 16 height 10
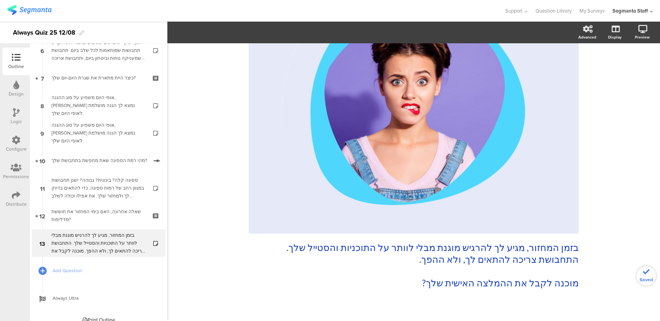
scroll to position [185, 0]
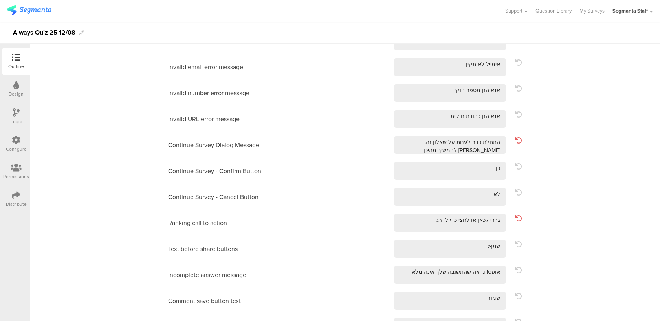
scroll to position [28, 0]
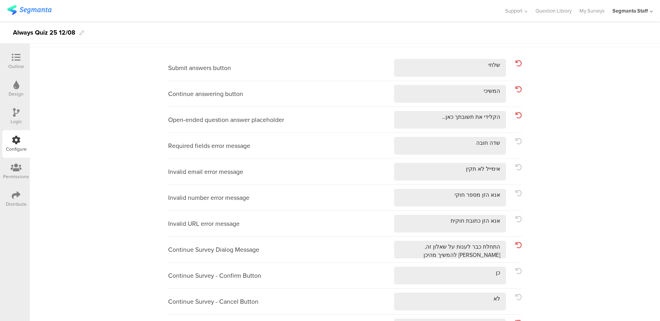
click at [17, 65] on div "Outline" at bounding box center [16, 66] width 16 height 7
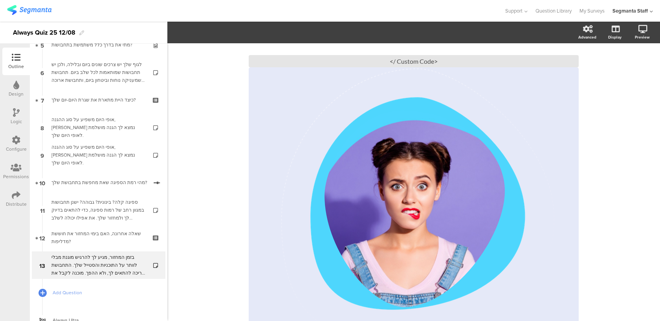
scroll to position [185, 0]
